Goal: Transaction & Acquisition: Purchase product/service

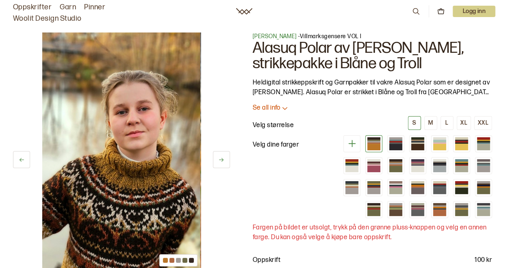
scroll to position [192, 0]
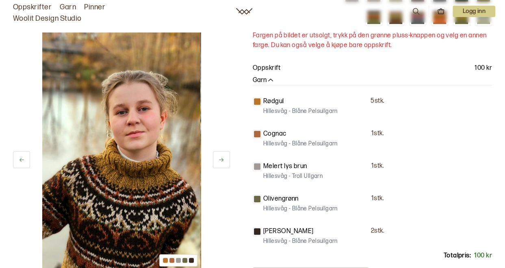
click at [221, 158] on icon at bounding box center [221, 160] width 6 height 6
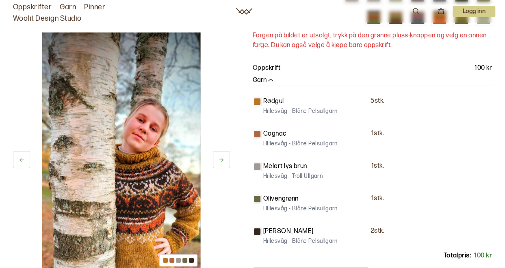
click at [221, 158] on icon at bounding box center [221, 160] width 6 height 6
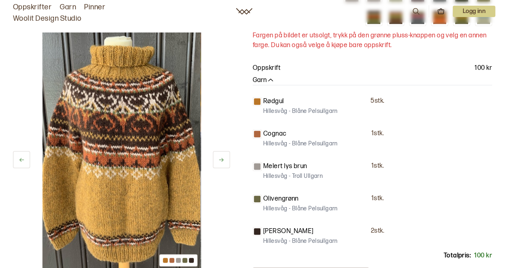
click at [221, 158] on icon at bounding box center [221, 160] width 6 height 6
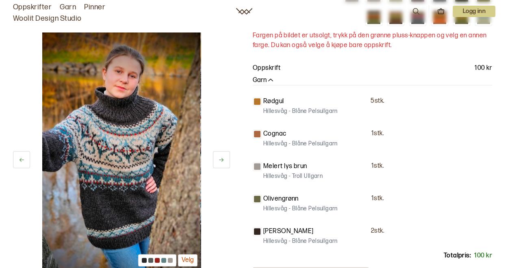
click at [221, 158] on icon at bounding box center [221, 160] width 6 height 6
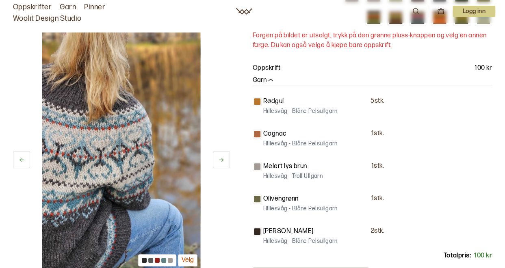
click at [221, 158] on icon at bounding box center [221, 160] width 6 height 6
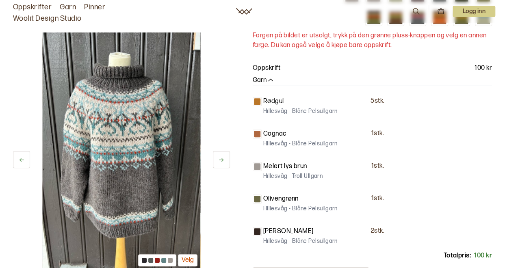
click at [221, 158] on icon at bounding box center [221, 160] width 6 height 6
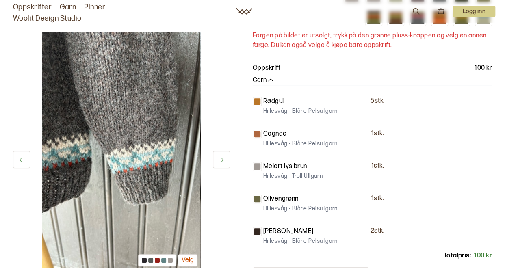
click at [221, 158] on icon at bounding box center [221, 160] width 6 height 6
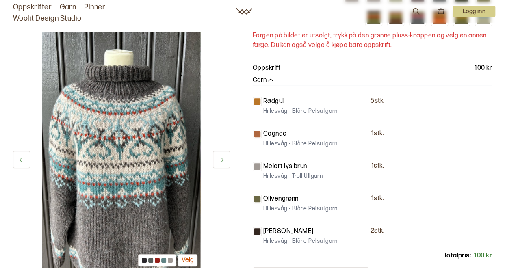
click at [221, 158] on icon at bounding box center [221, 160] width 6 height 6
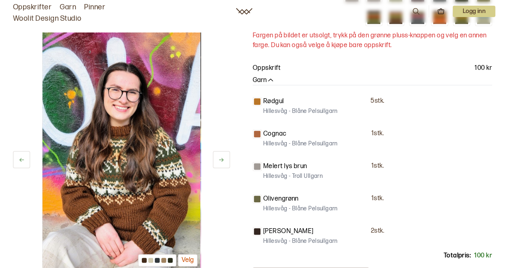
click at [221, 158] on icon at bounding box center [221, 160] width 6 height 6
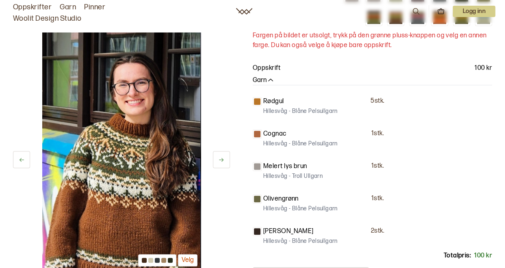
click at [221, 158] on icon at bounding box center [221, 160] width 6 height 6
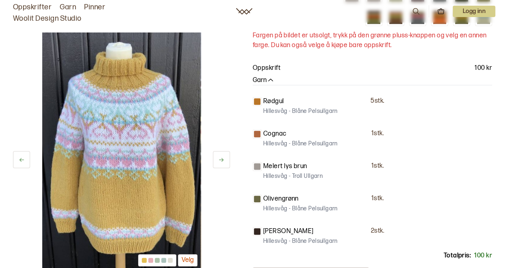
click at [221, 158] on icon at bounding box center [221, 160] width 6 height 6
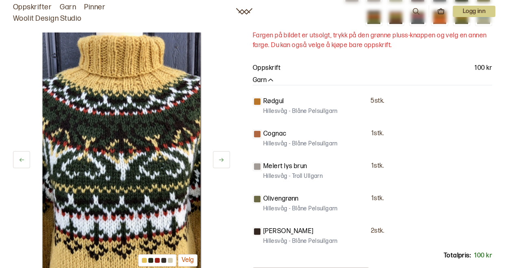
click at [221, 158] on icon at bounding box center [221, 160] width 6 height 6
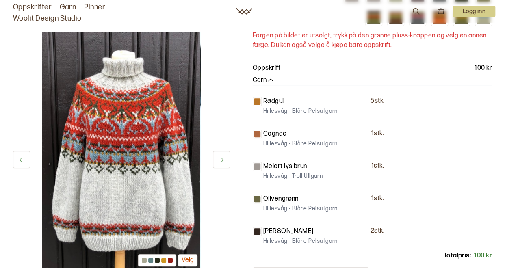
click at [221, 158] on icon at bounding box center [221, 160] width 6 height 6
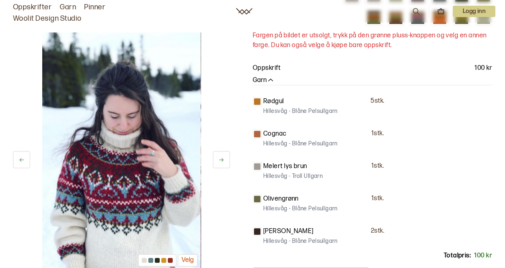
click at [221, 158] on icon at bounding box center [221, 160] width 6 height 6
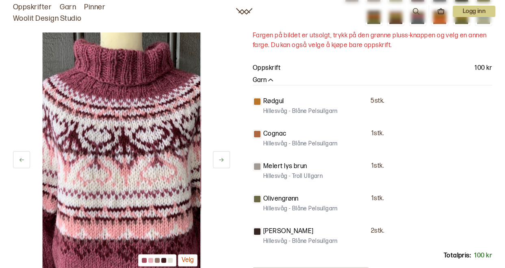
click at [221, 158] on icon at bounding box center [221, 160] width 6 height 6
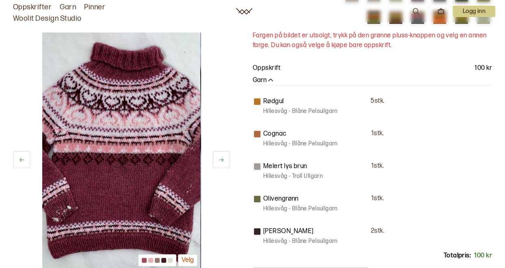
click at [221, 158] on icon at bounding box center [221, 160] width 6 height 6
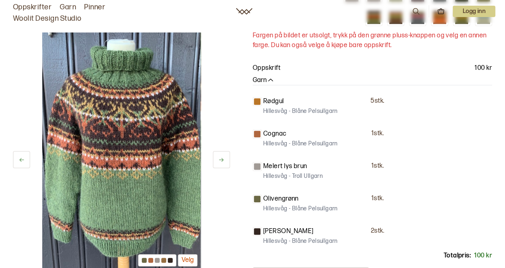
click at [221, 158] on icon at bounding box center [221, 160] width 6 height 6
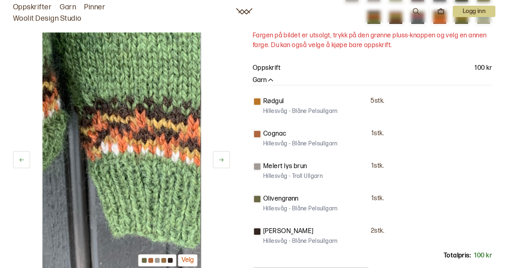
click at [221, 158] on icon at bounding box center [221, 160] width 6 height 6
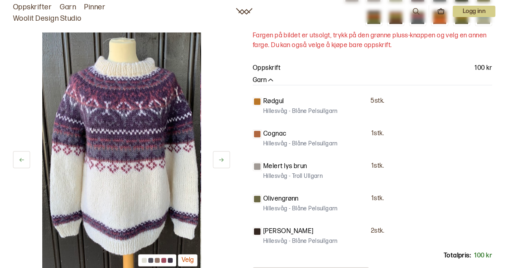
click at [221, 158] on icon at bounding box center [221, 160] width 6 height 6
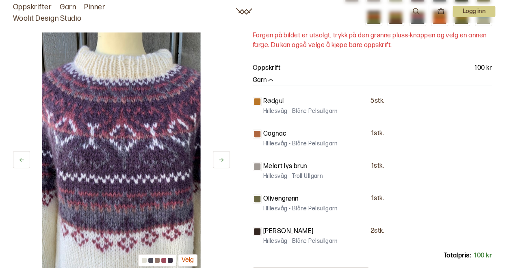
click at [221, 158] on icon at bounding box center [221, 160] width 6 height 6
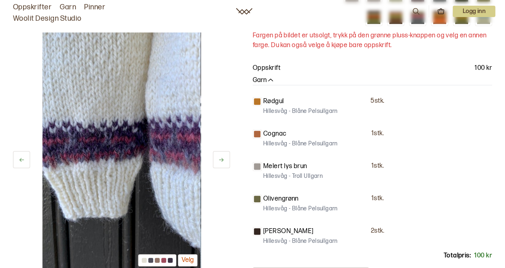
click at [221, 158] on icon at bounding box center [221, 160] width 6 height 6
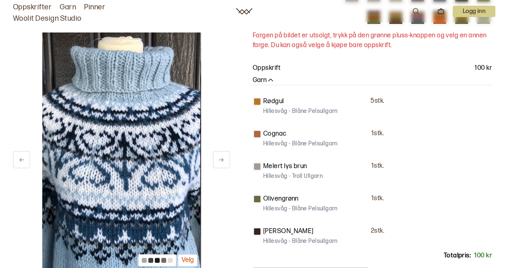
click at [221, 158] on icon at bounding box center [221, 160] width 6 height 6
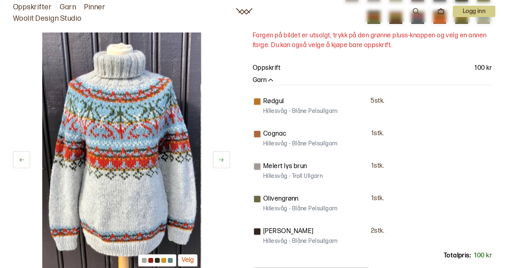
click at [221, 158] on icon at bounding box center [221, 160] width 6 height 6
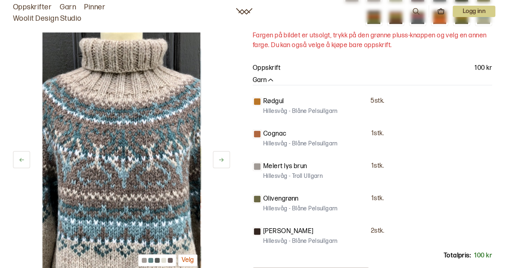
click at [221, 158] on icon at bounding box center [221, 160] width 6 height 6
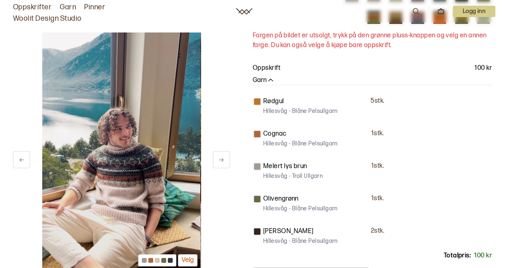
click at [221, 158] on icon at bounding box center [221, 160] width 6 height 6
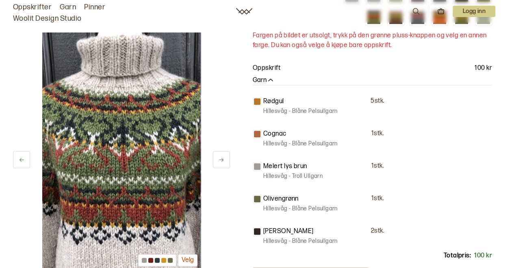
click at [221, 158] on icon at bounding box center [221, 160] width 6 height 6
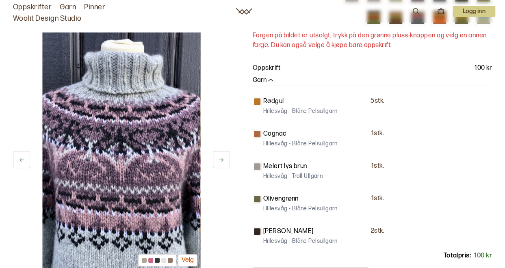
click at [221, 158] on icon at bounding box center [221, 160] width 6 height 6
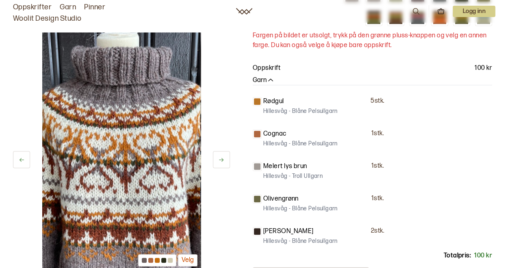
click at [221, 158] on icon at bounding box center [221, 160] width 6 height 6
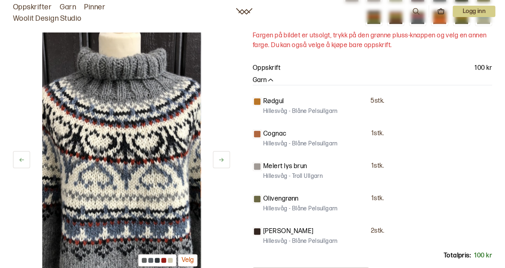
click at [221, 158] on icon at bounding box center [221, 160] width 6 height 6
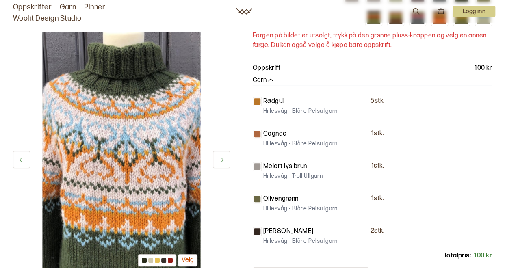
click at [221, 158] on icon at bounding box center [221, 160] width 6 height 6
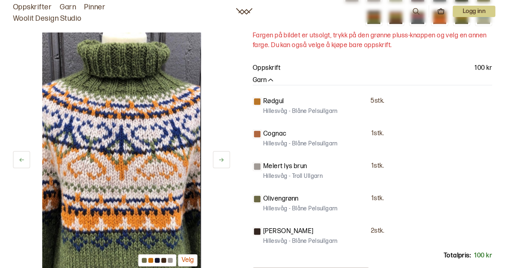
click at [221, 158] on icon at bounding box center [221, 160] width 6 height 6
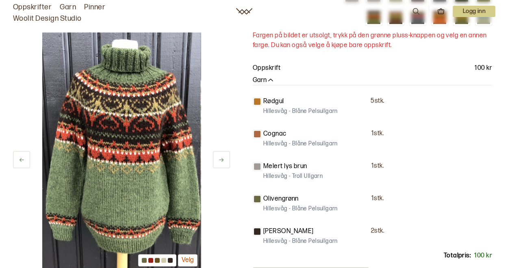
click at [221, 158] on icon at bounding box center [221, 160] width 6 height 6
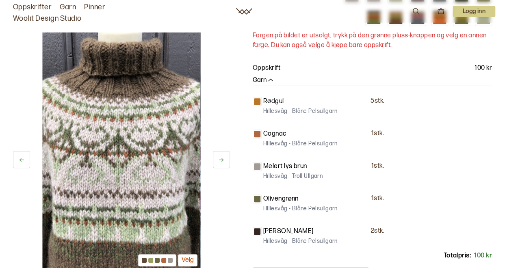
click at [221, 158] on icon at bounding box center [221, 160] width 6 height 6
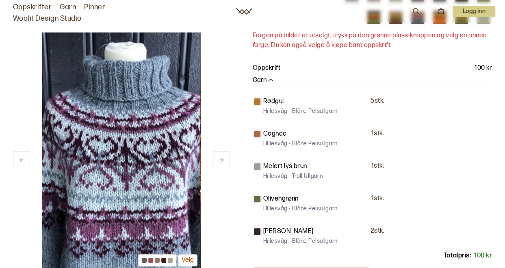
click at [221, 158] on icon at bounding box center [221, 160] width 6 height 6
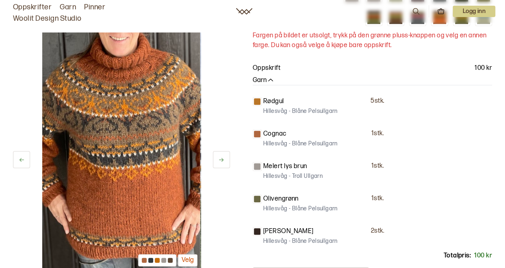
click at [29, 160] on button at bounding box center [21, 159] width 17 height 17
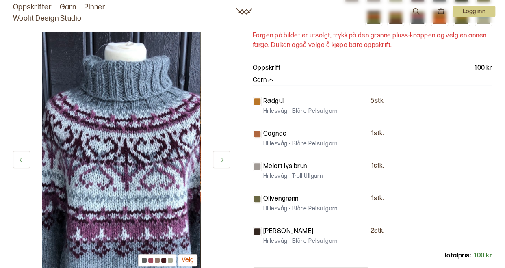
click at [29, 160] on button at bounding box center [21, 159] width 17 height 17
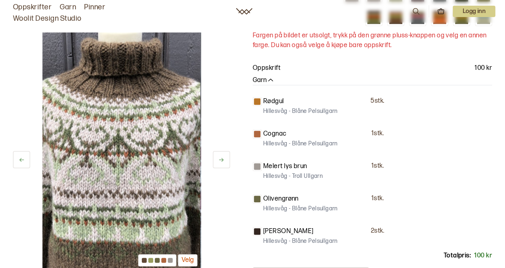
click at [218, 160] on icon at bounding box center [221, 160] width 6 height 6
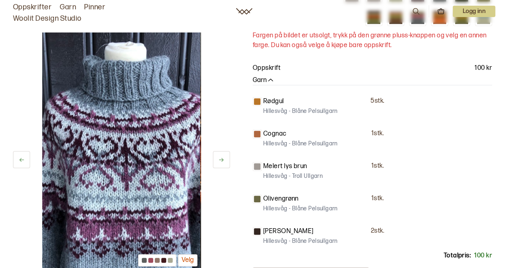
click at [218, 160] on icon at bounding box center [221, 160] width 6 height 6
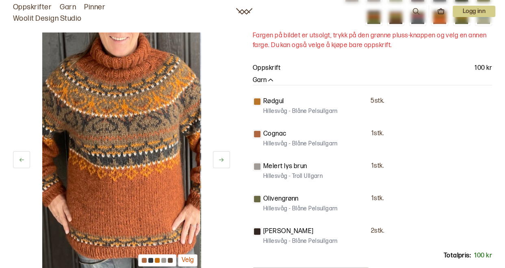
click at [218, 160] on icon at bounding box center [221, 160] width 6 height 6
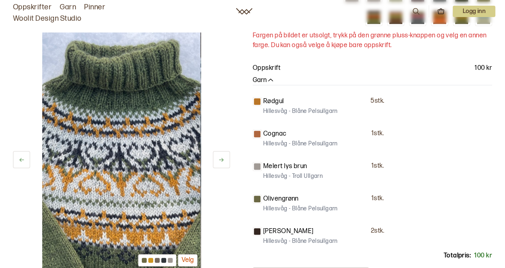
click at [218, 160] on icon at bounding box center [221, 160] width 6 height 6
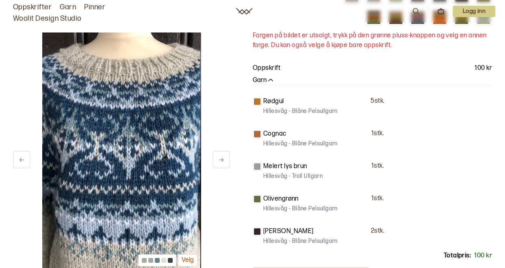
click at [218, 160] on icon at bounding box center [221, 160] width 6 height 6
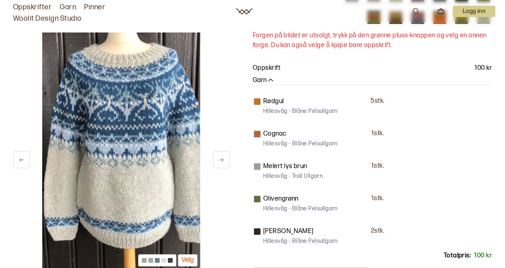
click at [218, 160] on icon at bounding box center [221, 160] width 6 height 6
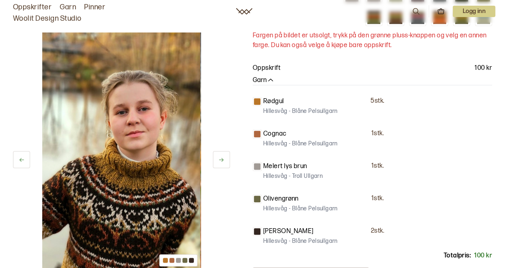
click at [218, 160] on icon at bounding box center [221, 160] width 6 height 6
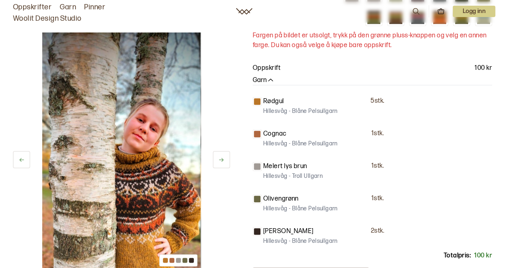
click at [218, 160] on icon at bounding box center [221, 160] width 6 height 6
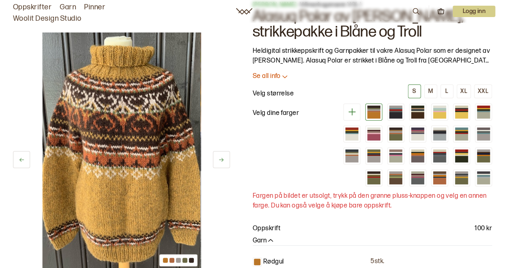
scroll to position [0, 0]
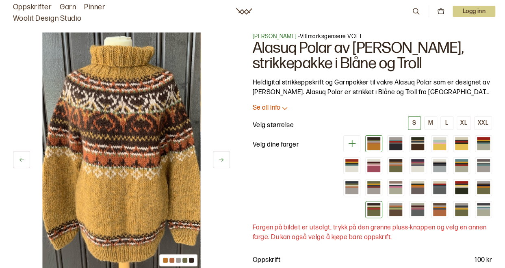
click at [377, 205] on div at bounding box center [373, 205] width 13 height 1
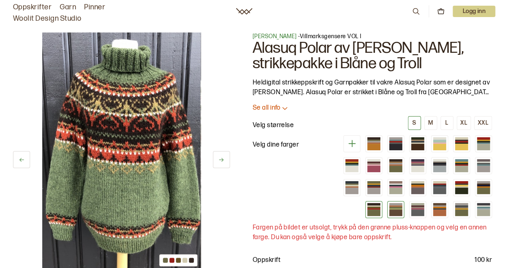
click at [397, 212] on div at bounding box center [395, 212] width 13 height 6
